Goal: Use online tool/utility: Utilize a website feature to perform a specific function

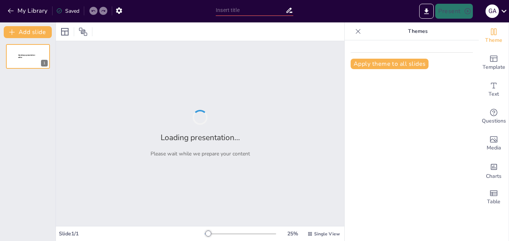
type input "Diseñando una Presentación sobre Turismo en Tigre con Canva y PowerPoint"
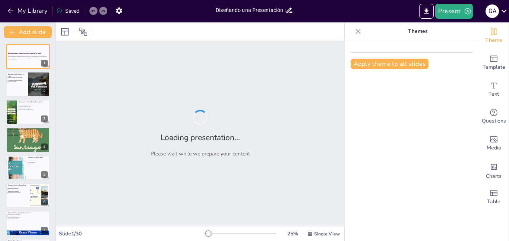
checkbox input "true"
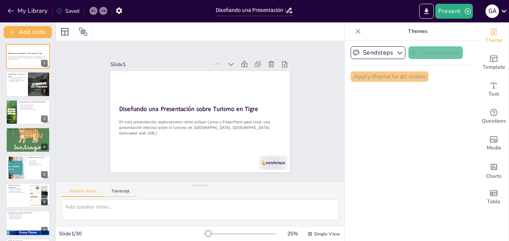
checkbox input "true"
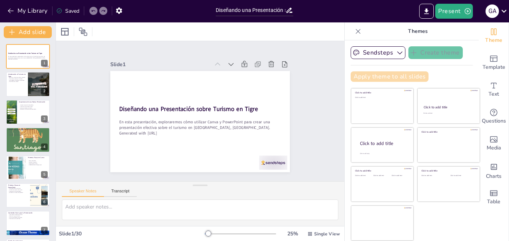
click at [389, 77] on button "Apply theme to all slides" at bounding box center [390, 76] width 78 height 10
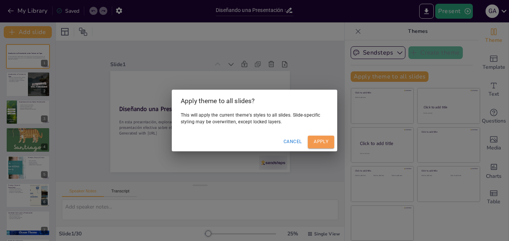
click at [315, 143] on button "Apply" at bounding box center [321, 141] width 26 height 12
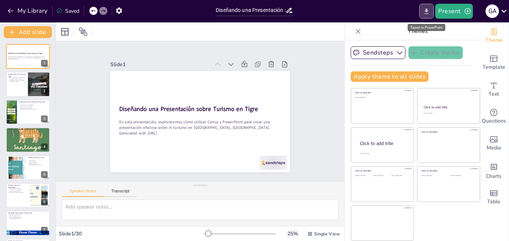
click at [428, 12] on icon "Export to PowerPoint" at bounding box center [427, 11] width 4 height 6
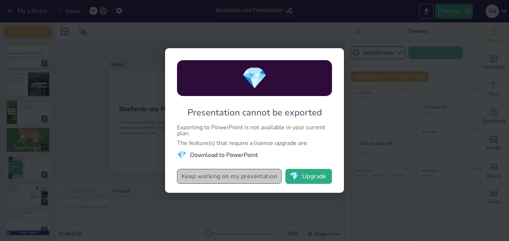
click at [256, 179] on button "Keep working on my presentation" at bounding box center [229, 176] width 105 height 15
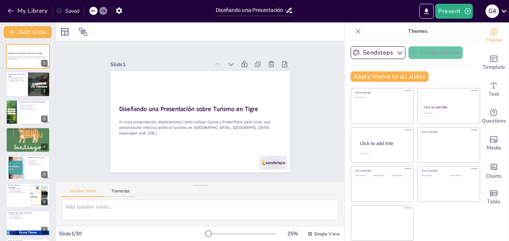
checkbox input "true"
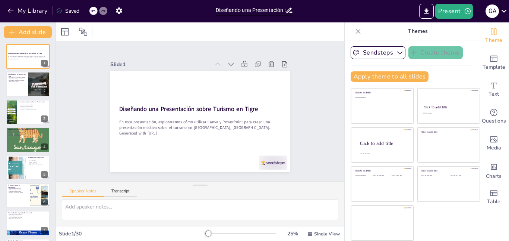
checkbox input "true"
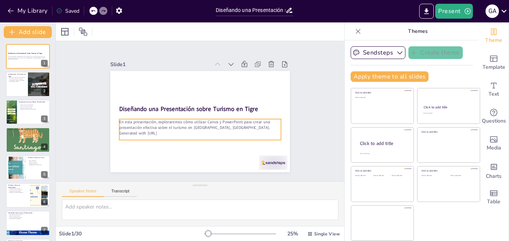
checkbox input "true"
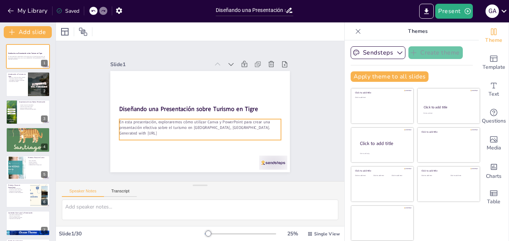
checkbox input "true"
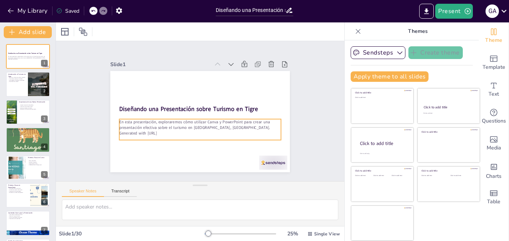
checkbox input "true"
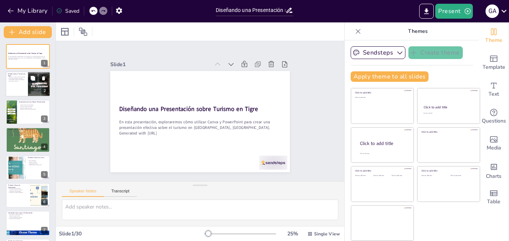
checkbox input "true"
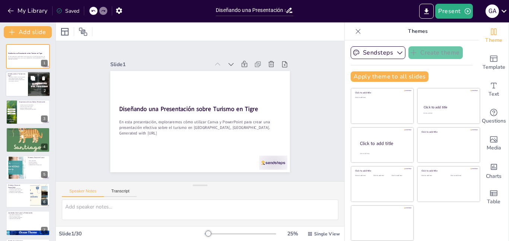
checkbox input "true"
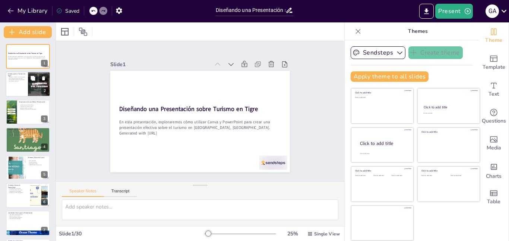
checkbox input "true"
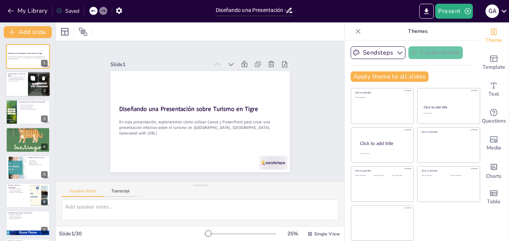
checkbox input "true"
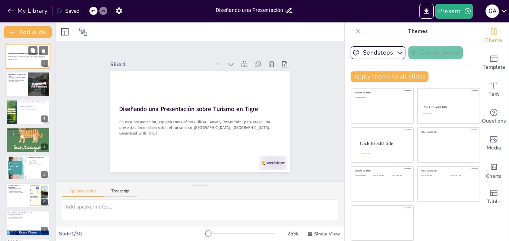
checkbox input "true"
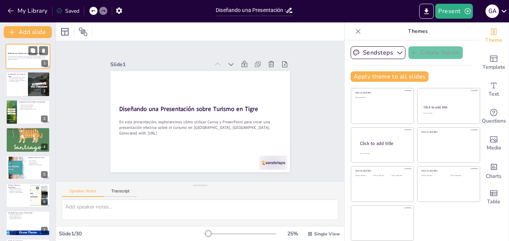
checkbox input "true"
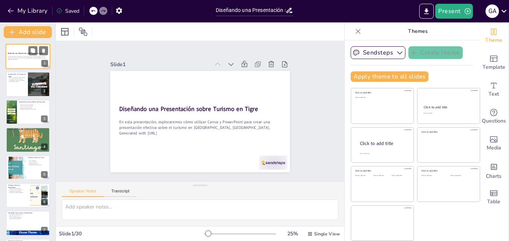
checkbox input "true"
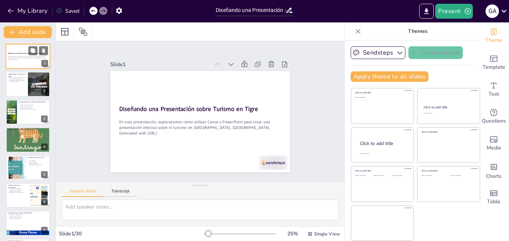
checkbox input "true"
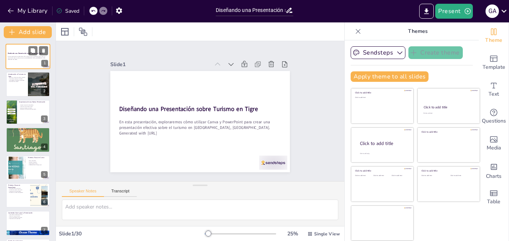
checkbox input "true"
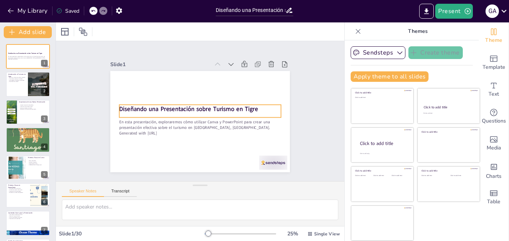
checkbox input "true"
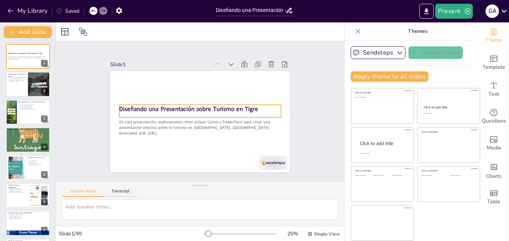
checkbox input "true"
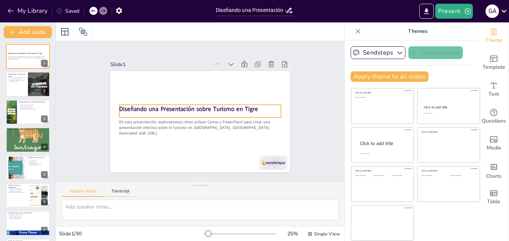
checkbox input "true"
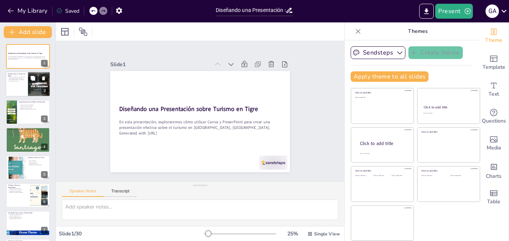
checkbox input "true"
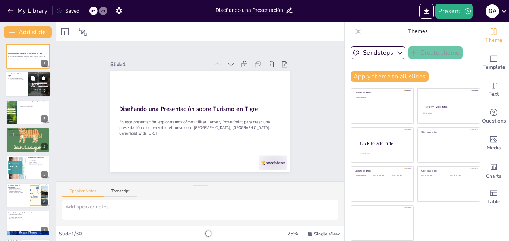
checkbox input "true"
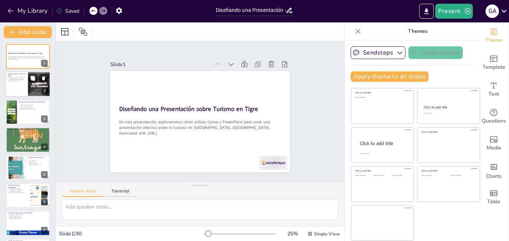
click at [17, 89] on div at bounding box center [28, 84] width 45 height 25
type textarea "Tigre es conocido por ser un lugar atractivo para turistas, lo que lo convierte…"
checkbox input "true"
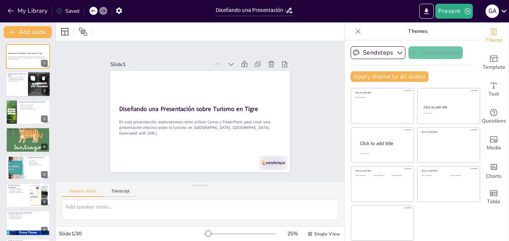
checkbox input "true"
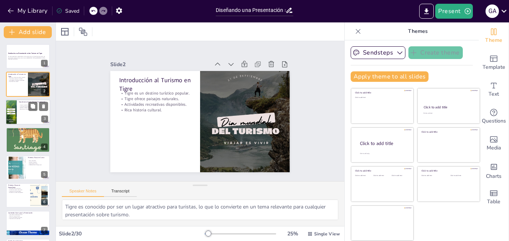
checkbox input "true"
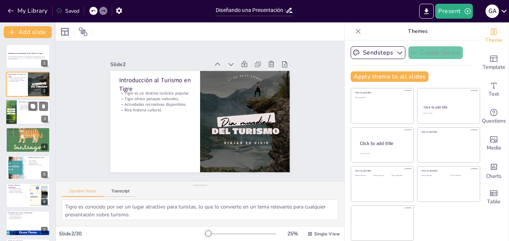
checkbox input "true"
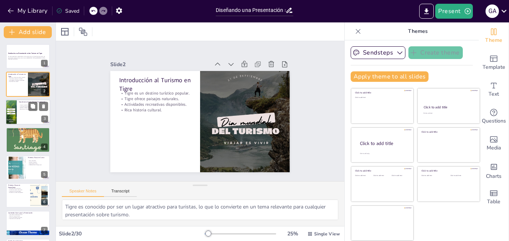
click at [28, 119] on div at bounding box center [28, 111] width 45 height 25
type textarea "Captar la atención es crucial para el éxito de cualquier presentación, ya que u…"
checkbox input "true"
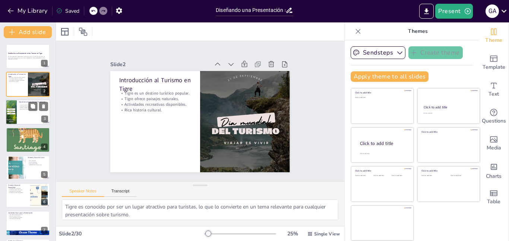
checkbox input "true"
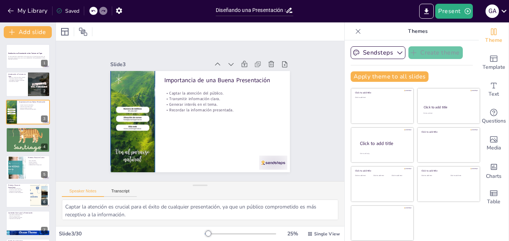
checkbox input "true"
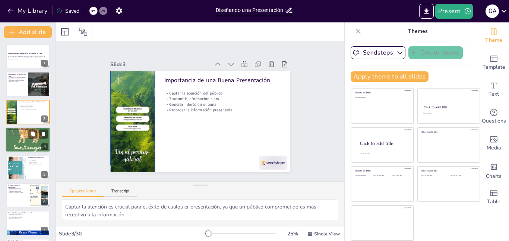
checkbox input "true"
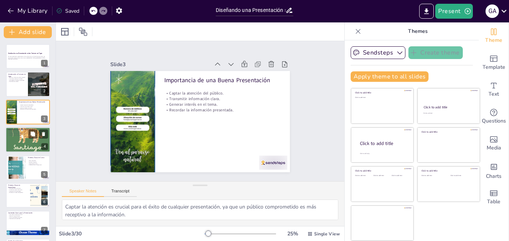
checkbox input "true"
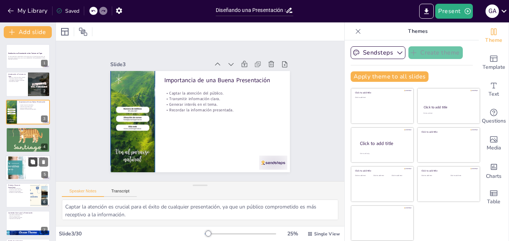
checkbox input "true"
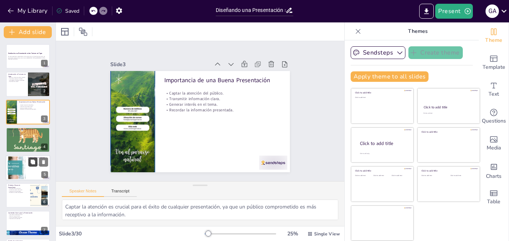
checkbox input "true"
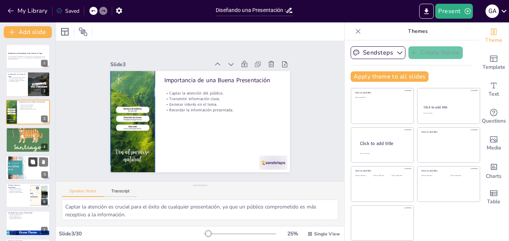
checkbox input "true"
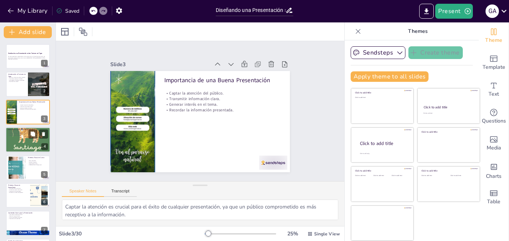
checkbox input "true"
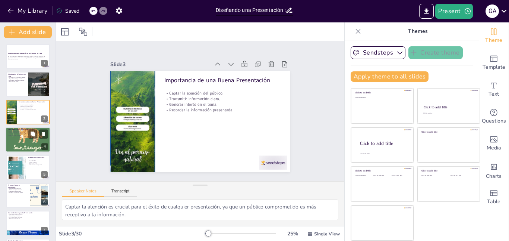
click at [26, 139] on div at bounding box center [28, 139] width 45 height 63
type textarea "La accesibilidad de estas herramientas permite que cualquier persona, independi…"
checkbox input "true"
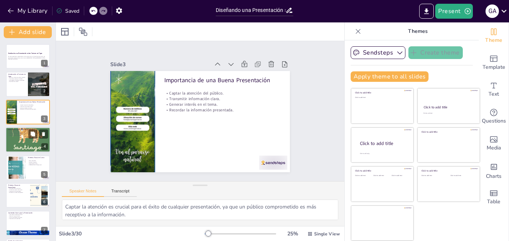
checkbox input "true"
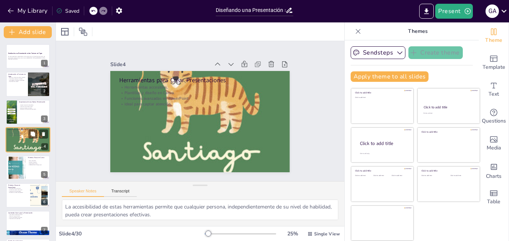
scroll to position [0, 0]
checkbox input "true"
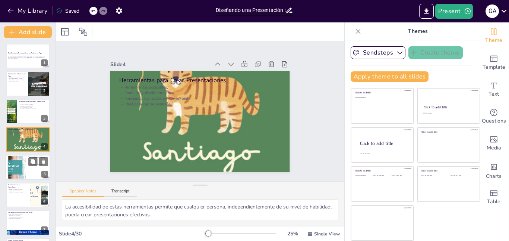
checkbox input "true"
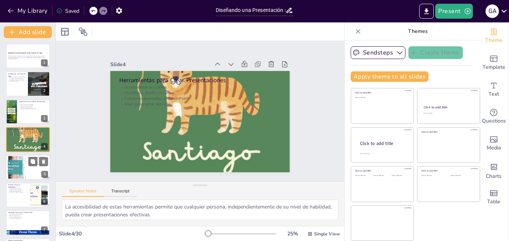
checkbox input "true"
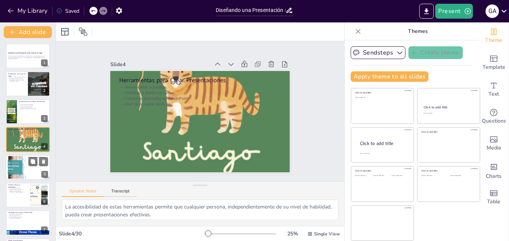
checkbox input "true"
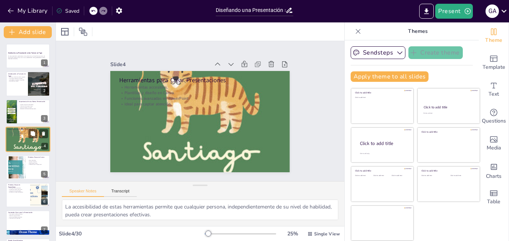
checkbox input "true"
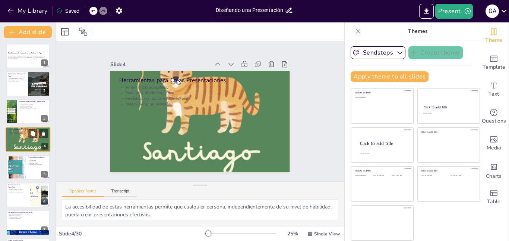
checkbox input "true"
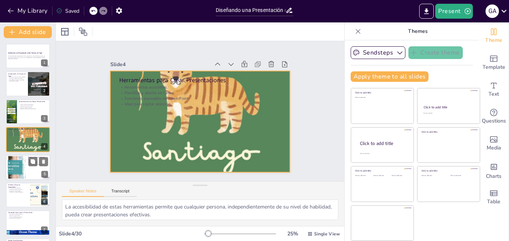
checkbox input "true"
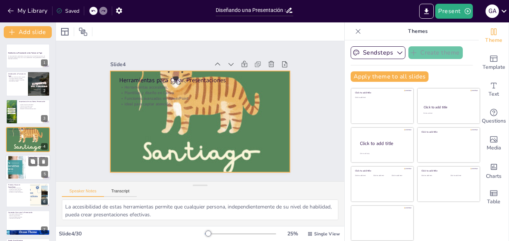
checkbox input "true"
click at [28, 162] on div at bounding box center [28, 166] width 45 height 25
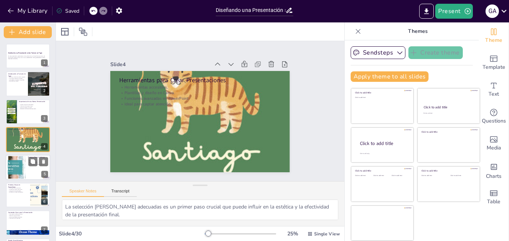
scroll to position [28, 0]
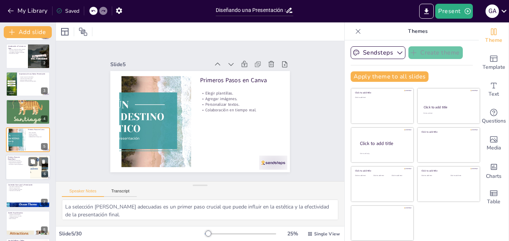
click at [13, 170] on div at bounding box center [28, 166] width 45 height 25
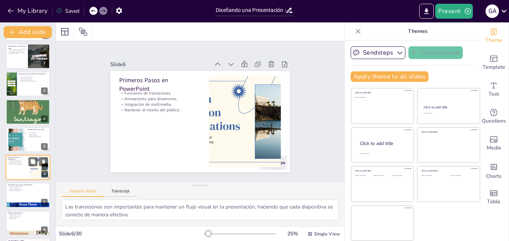
scroll to position [56, 0]
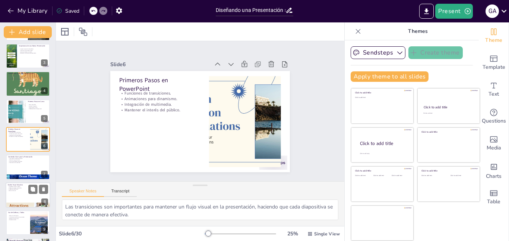
click at [17, 197] on div at bounding box center [28, 194] width 45 height 25
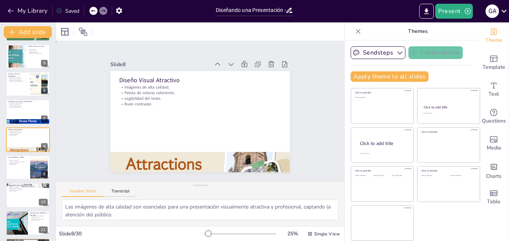
click at [68, 114] on div "Slide 1 Diseñando una Presentación sobre Turismo en Tigre En esta presentación,…" at bounding box center [200, 111] width 289 height 140
click at [66, 118] on div "Slide 1 Diseñando una Presentación sobre Turismo en Tigre En esta presentación,…" at bounding box center [200, 111] width 289 height 140
click at [15, 167] on div at bounding box center [28, 166] width 45 height 25
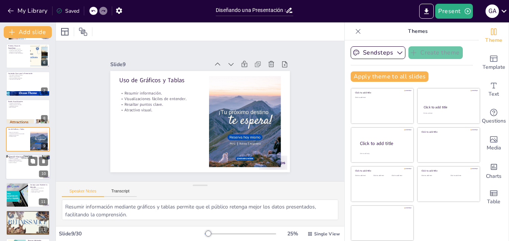
click at [21, 168] on div at bounding box center [28, 166] width 45 height 25
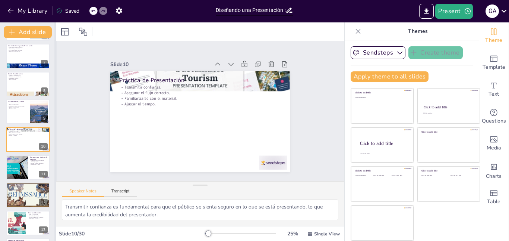
click at [54, 104] on div at bounding box center [55, 131] width 3 height 218
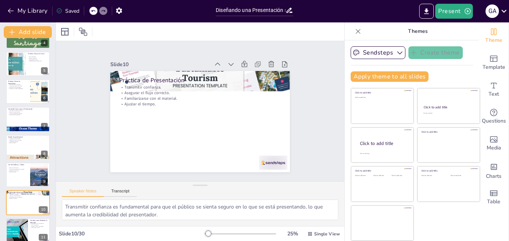
scroll to position [0, 0]
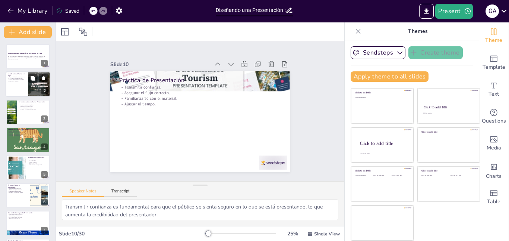
click at [15, 92] on div at bounding box center [28, 84] width 45 height 25
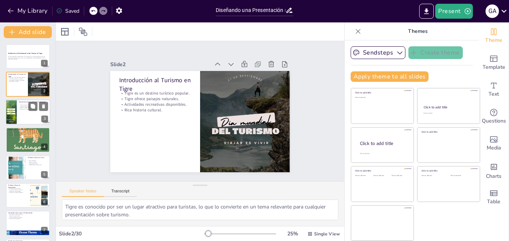
click at [28, 121] on div at bounding box center [28, 111] width 45 height 25
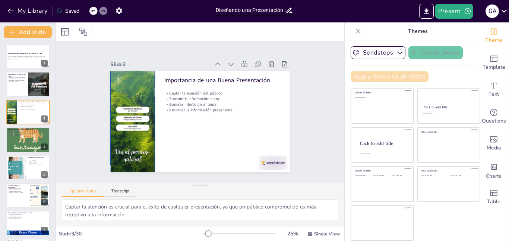
click at [371, 75] on button "Apply theme to all slides" at bounding box center [390, 76] width 78 height 10
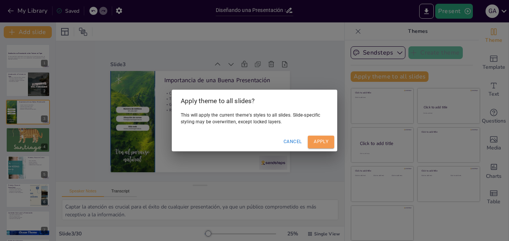
click at [325, 142] on button "Apply" at bounding box center [321, 141] width 26 height 12
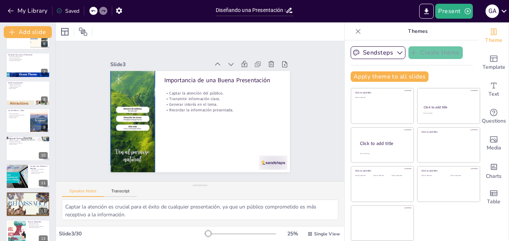
scroll to position [298, 0]
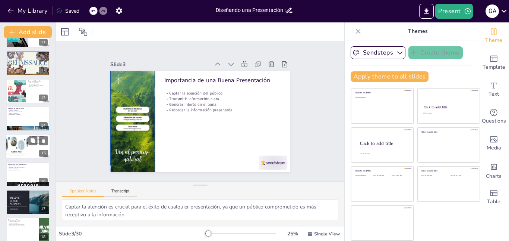
click at [28, 146] on div at bounding box center [28, 146] width 45 height 25
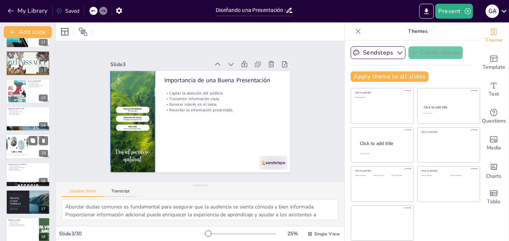
scroll to position [305, 0]
